Goal: Navigation & Orientation: Understand site structure

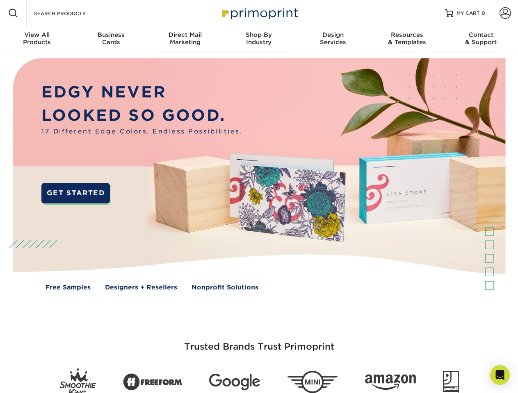
click at [259, 197] on img at bounding box center [258, 180] width 512 height 256
click at [13, 13] on span at bounding box center [13, 13] width 10 height 10
click at [505, 13] on span at bounding box center [504, 12] width 11 height 11
click at [37, 39] on div "View All Products" at bounding box center [37, 38] width 74 height 15
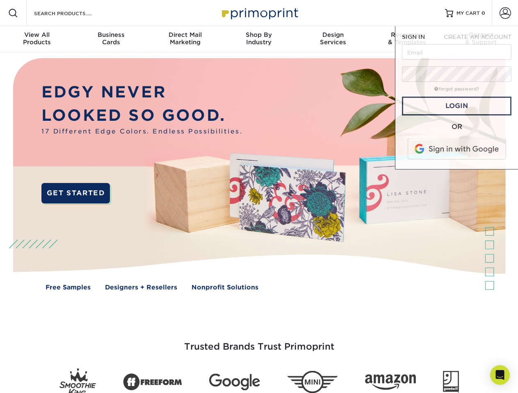
click at [111, 39] on div "Business Cards" at bounding box center [111, 38] width 74 height 15
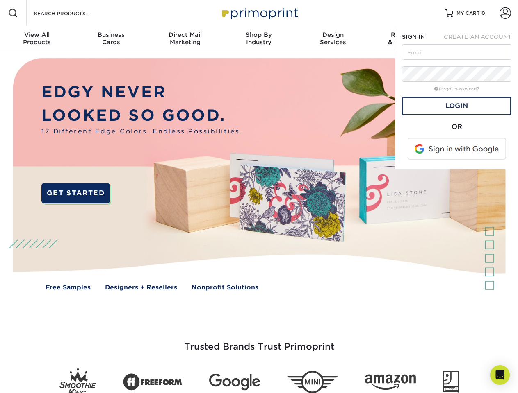
click at [185, 39] on div "Direct Mail Marketing" at bounding box center [185, 38] width 74 height 15
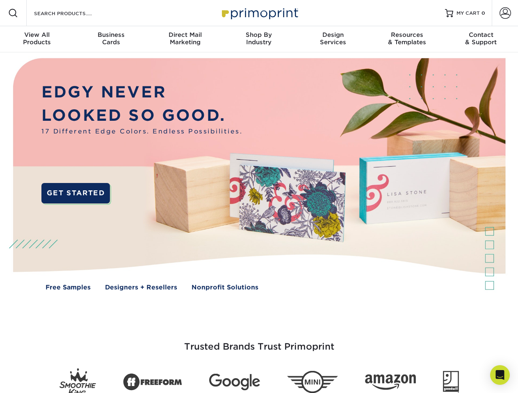
click at [259, 39] on div "Shop By Industry" at bounding box center [259, 38] width 74 height 15
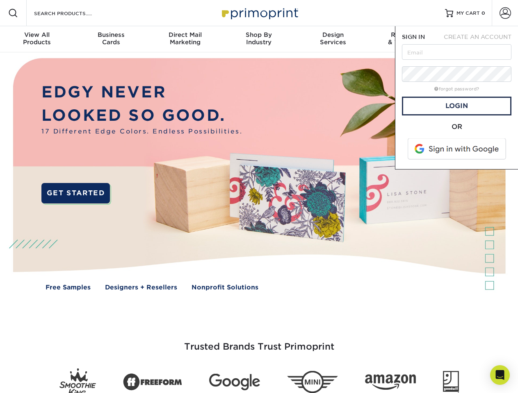
click at [333, 39] on div "Design Services" at bounding box center [333, 38] width 74 height 15
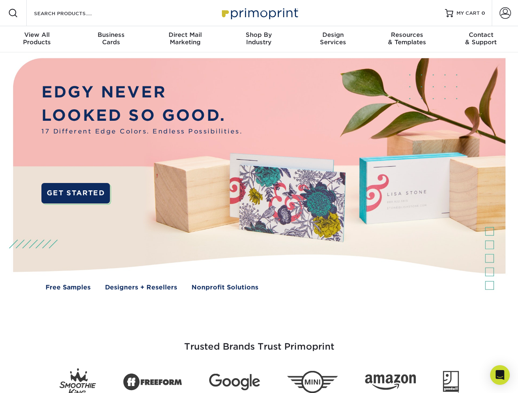
click at [407, 39] on span "SIGN IN" at bounding box center [413, 37] width 23 height 7
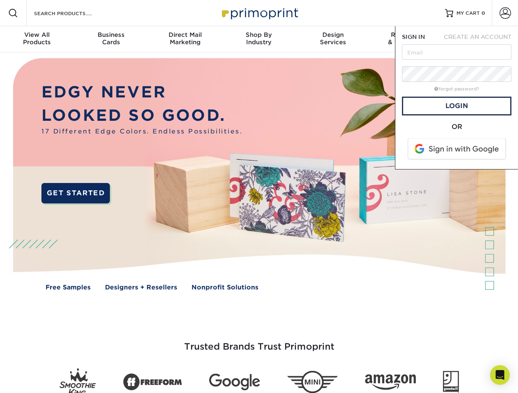
click at [481, 39] on div "Contact & Support" at bounding box center [481, 38] width 74 height 15
